Goal: Task Accomplishment & Management: Manage account settings

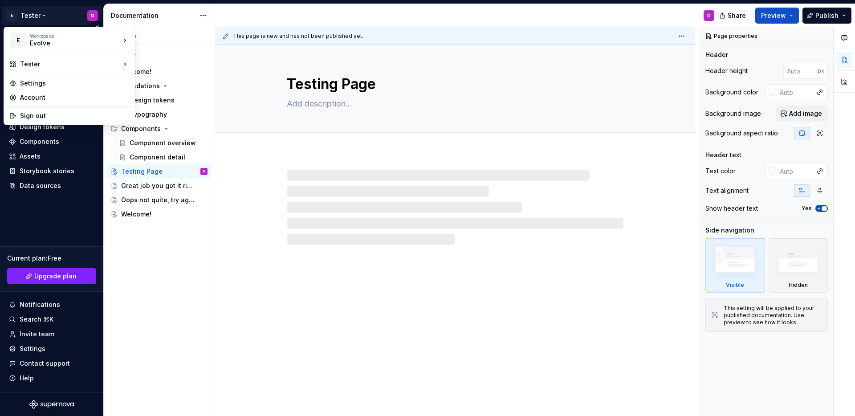
click at [92, 16] on html "E Tester D Home Documentation Analytics Code automation Design system data Desi…" at bounding box center [427, 208] width 855 height 416
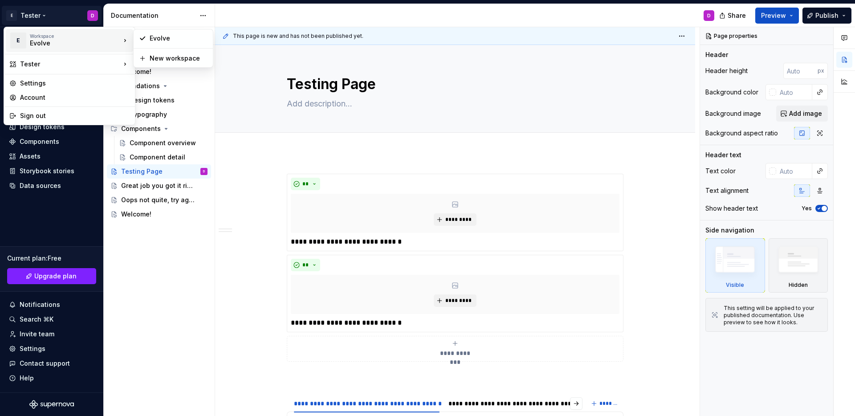
click at [85, 45] on div "Evolve" at bounding box center [68, 43] width 76 height 9
click at [72, 95] on div "Account" at bounding box center [75, 97] width 110 height 9
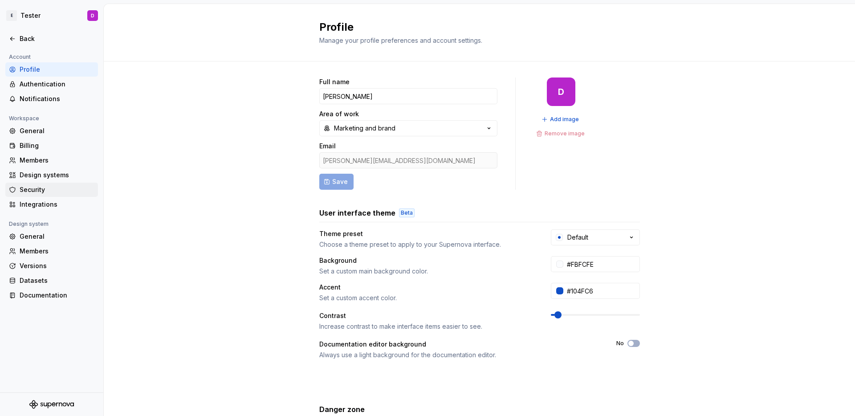
click at [31, 187] on div "Security" at bounding box center [57, 189] width 75 height 9
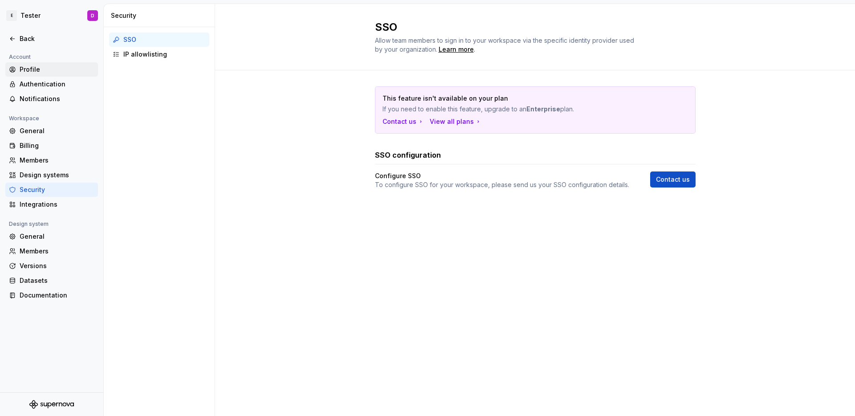
click at [29, 69] on div "Profile" at bounding box center [57, 69] width 75 height 9
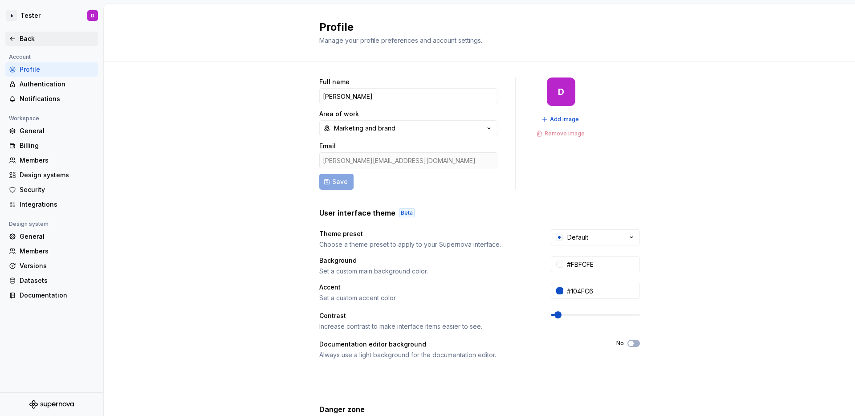
click at [53, 39] on div "Back" at bounding box center [57, 38] width 75 height 9
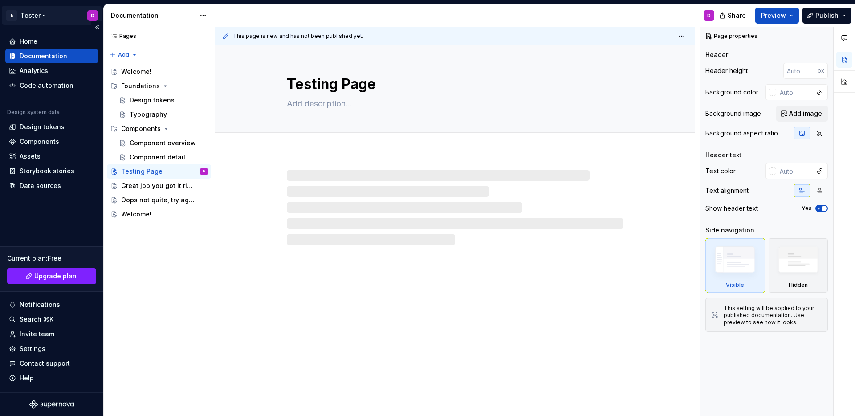
click at [43, 14] on html "E Tester D Home Documentation Analytics Code automation Design system data Desi…" at bounding box center [427, 208] width 855 height 416
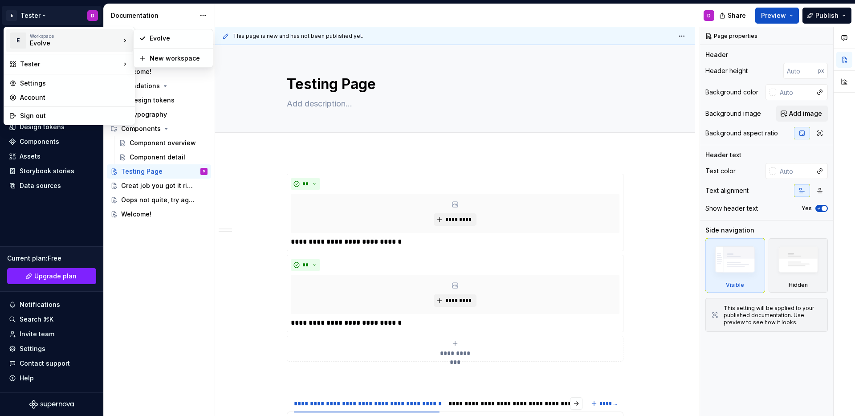
click at [50, 43] on div "Evolve" at bounding box center [68, 43] width 76 height 9
click at [166, 268] on div "Pages Pages Add Accessibility guide for tree Page tree. Navigate the tree with …" at bounding box center [158, 221] width 111 height 389
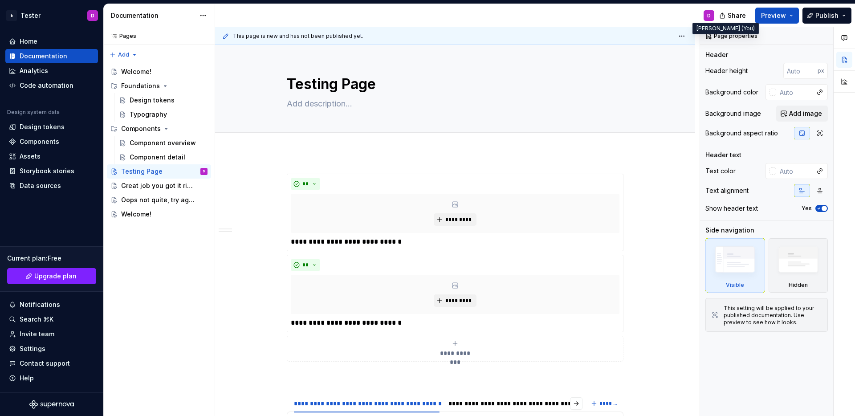
click at [708, 16] on div "D" at bounding box center [709, 15] width 4 height 7
type textarea "*"
click at [41, 348] on div "Settings" at bounding box center [33, 348] width 26 height 9
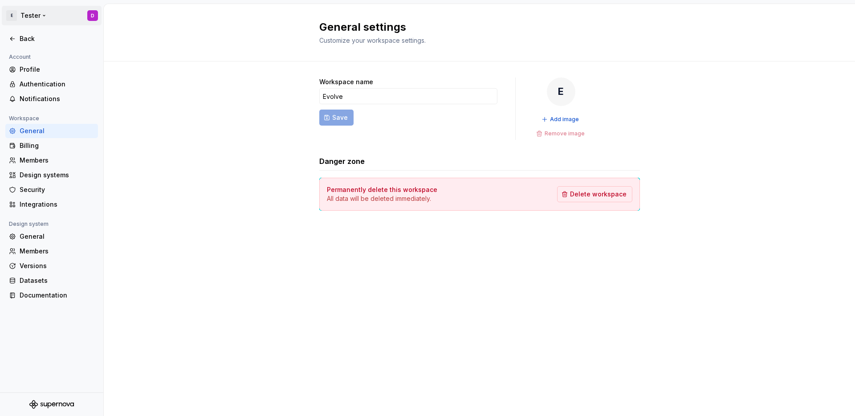
click at [34, 15] on html "E Tester D Back Account Profile Authentication Notifications Workspace General …" at bounding box center [427, 208] width 855 height 416
click at [47, 43] on div "Evolve" at bounding box center [68, 43] width 76 height 9
click at [181, 42] on div "Evolve" at bounding box center [179, 38] width 58 height 9
click at [98, 19] on html "E Tester D Back Account Profile Authentication Notifications Workspace General …" at bounding box center [427, 208] width 855 height 416
click at [154, 40] on div "Evolve" at bounding box center [179, 38] width 58 height 9
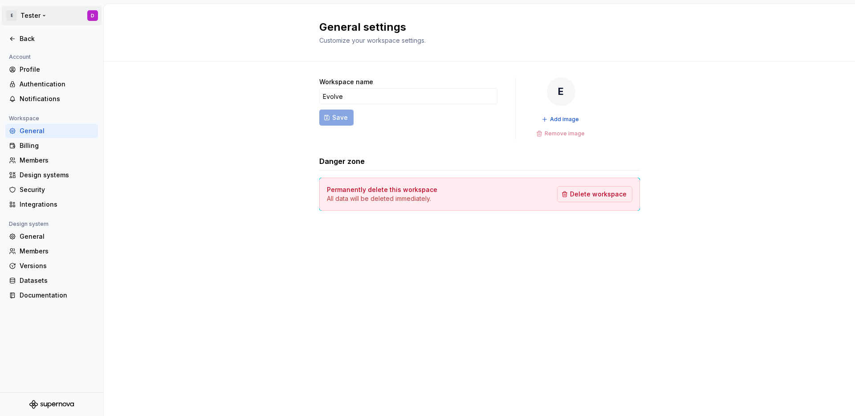
click at [28, 18] on html "E Tester D Back Account Profile Authentication Notifications Workspace General …" at bounding box center [427, 208] width 855 height 416
click at [28, 16] on html "E Tester D Back Account Profile Authentication Notifications Workspace General …" at bounding box center [427, 208] width 855 height 416
click at [36, 38] on div "Back" at bounding box center [57, 38] width 75 height 9
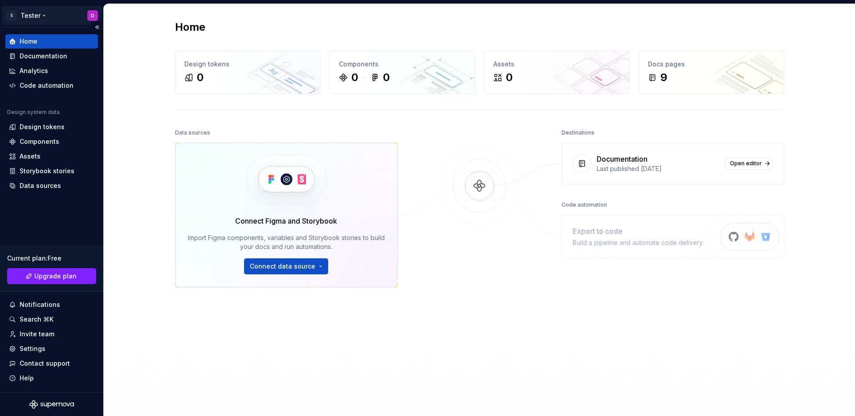
click at [42, 15] on html "E Tester D Home Documentation Analytics Code automation Design system data Desi…" at bounding box center [427, 208] width 855 height 416
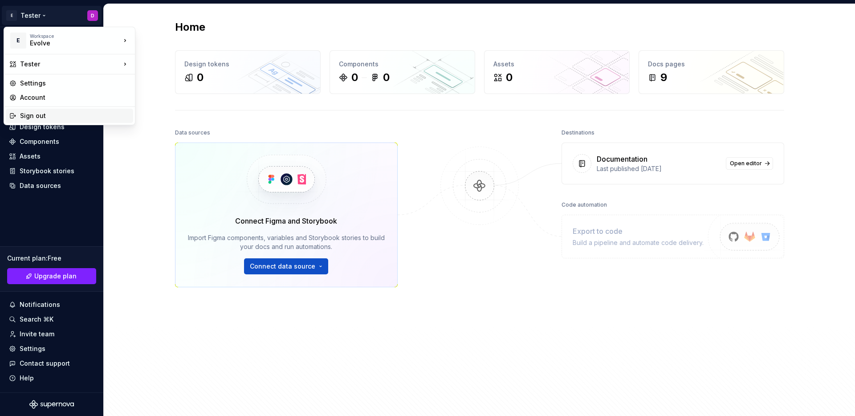
click at [61, 114] on div "Sign out" at bounding box center [75, 115] width 110 height 9
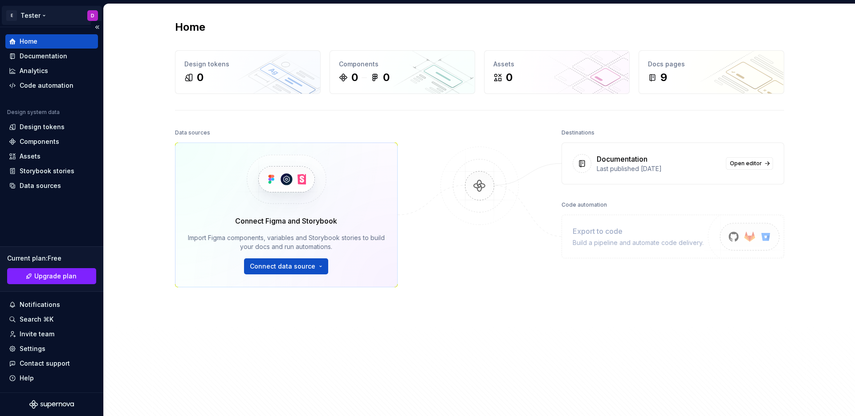
click at [89, 14] on html "E Tester D Home Documentation Analytics Code automation Design system data Desi…" at bounding box center [427, 208] width 855 height 416
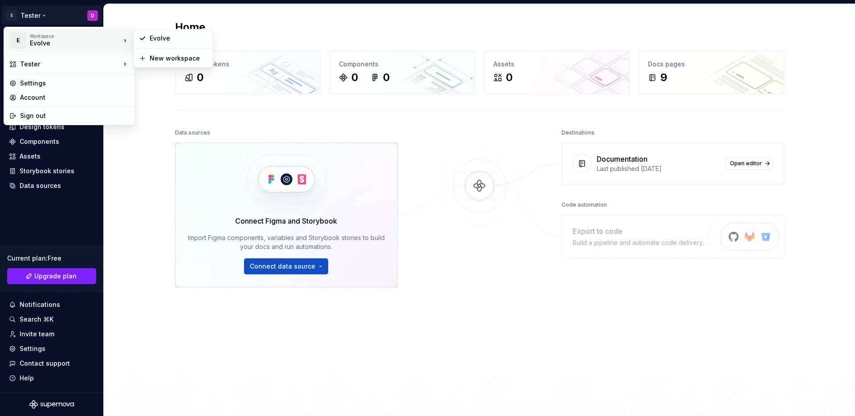
click at [265, 21] on html "E Tester D Home Documentation Analytics Code automation Design system data Desi…" at bounding box center [427, 208] width 855 height 416
